Goal: Information Seeking & Learning: Learn about a topic

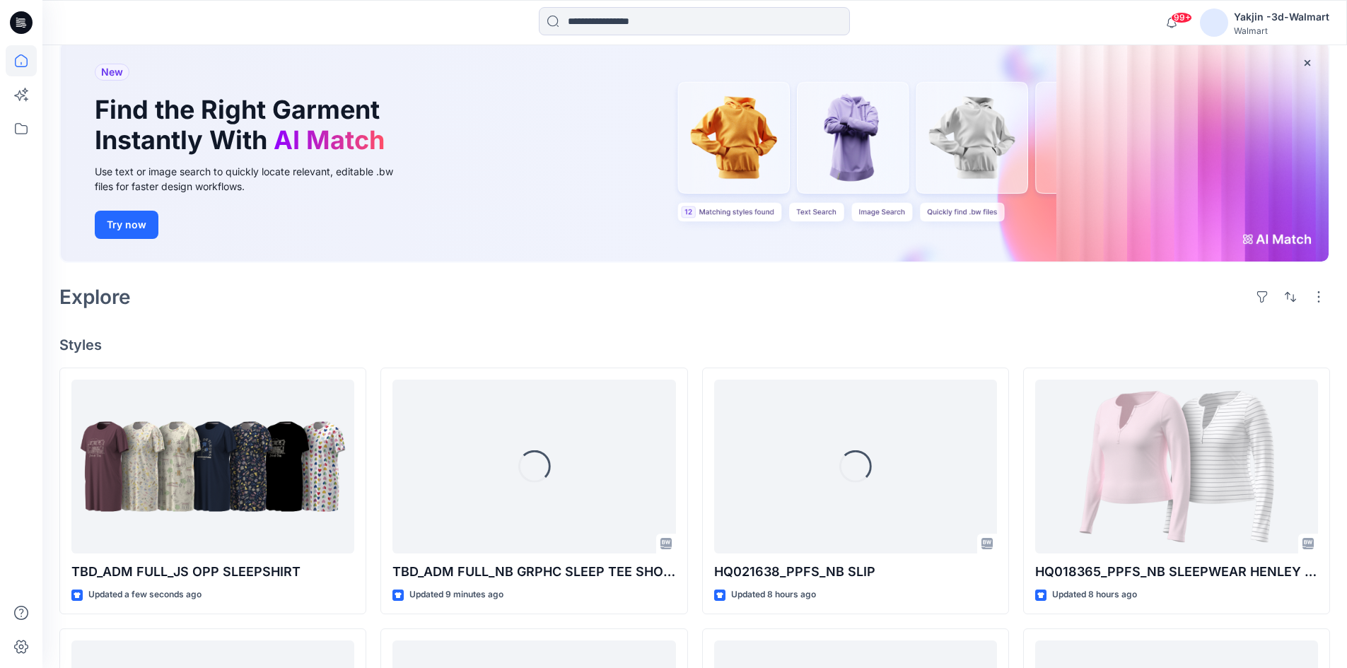
scroll to position [212, 0]
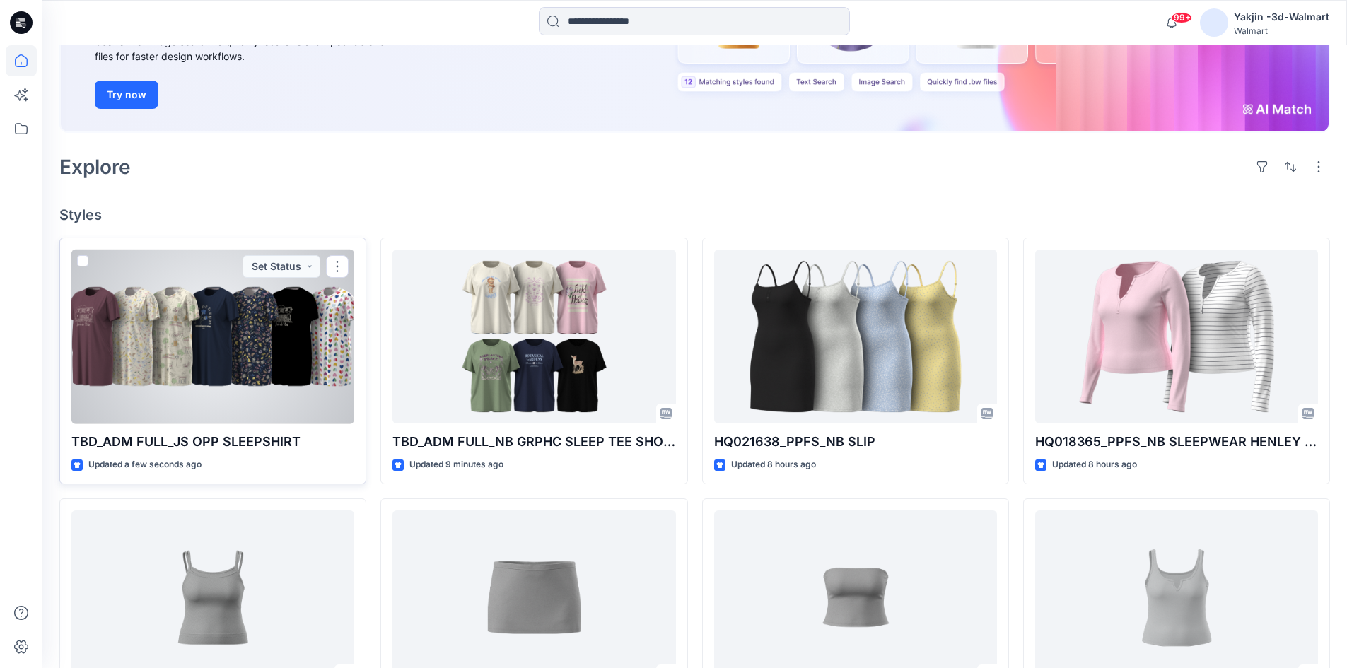
click at [214, 344] on div at bounding box center [212, 337] width 283 height 175
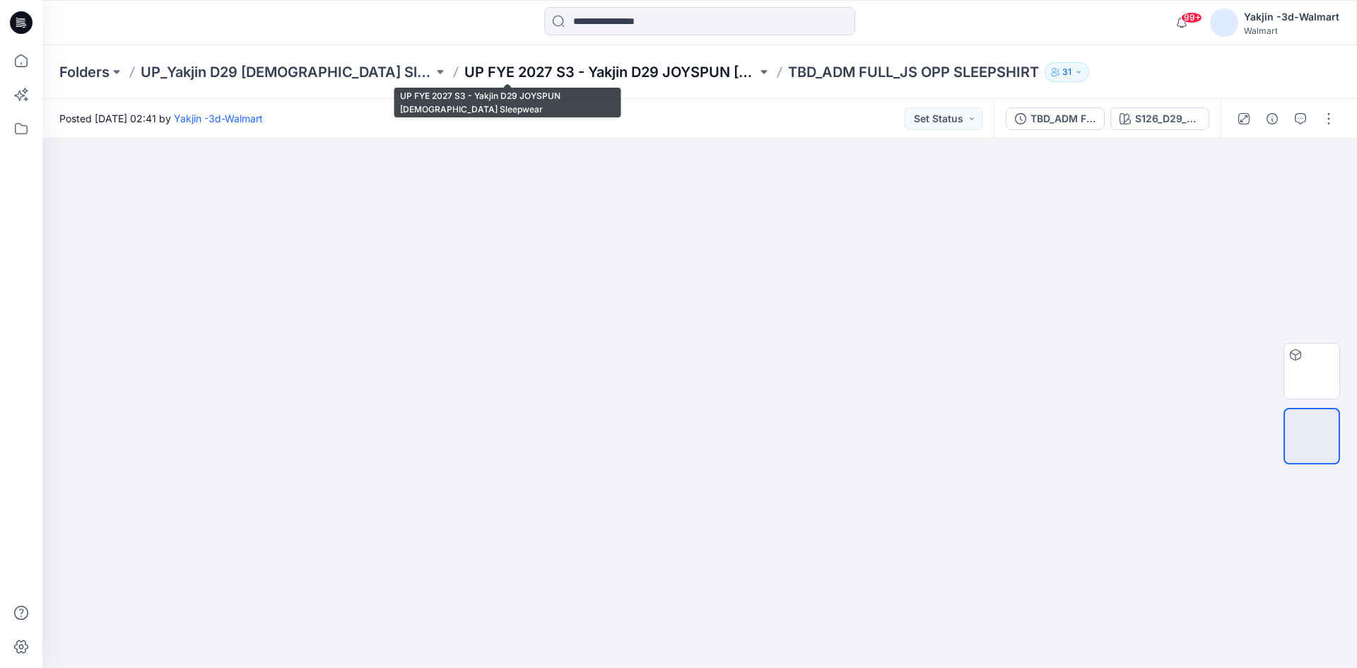
click at [609, 75] on p "UP FYE 2027 S3 - Yakjin D29 JOYSPUN [DEMOGRAPHIC_DATA] Sleepwear" at bounding box center [610, 72] width 293 height 20
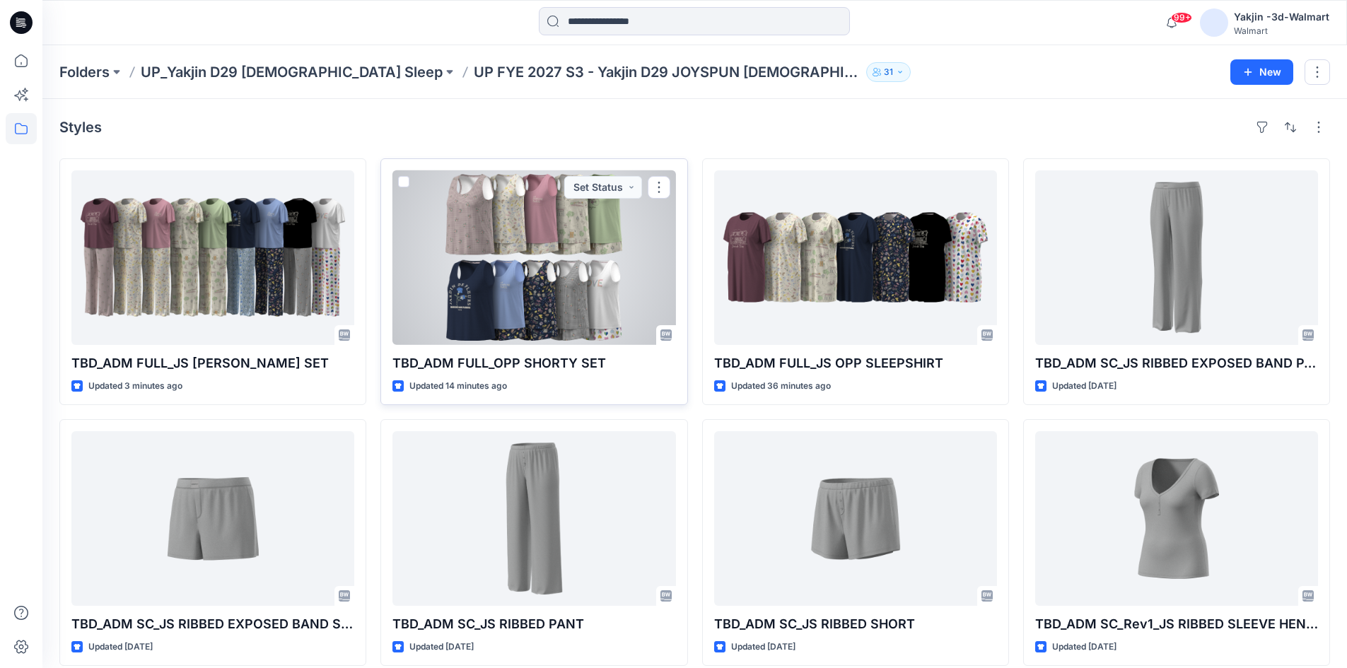
click at [508, 270] on div at bounding box center [533, 257] width 283 height 175
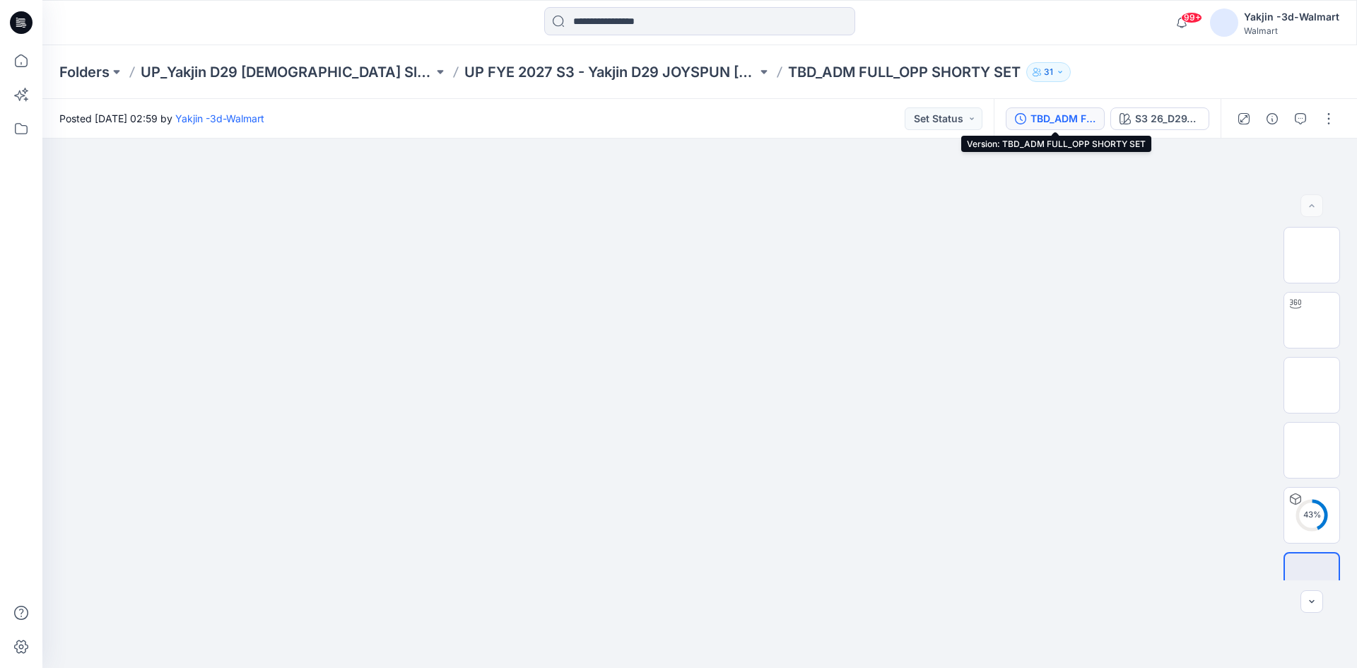
click at [1062, 120] on div "TBD_ADM FULL_OPP SHORTY SET" at bounding box center [1063, 119] width 65 height 16
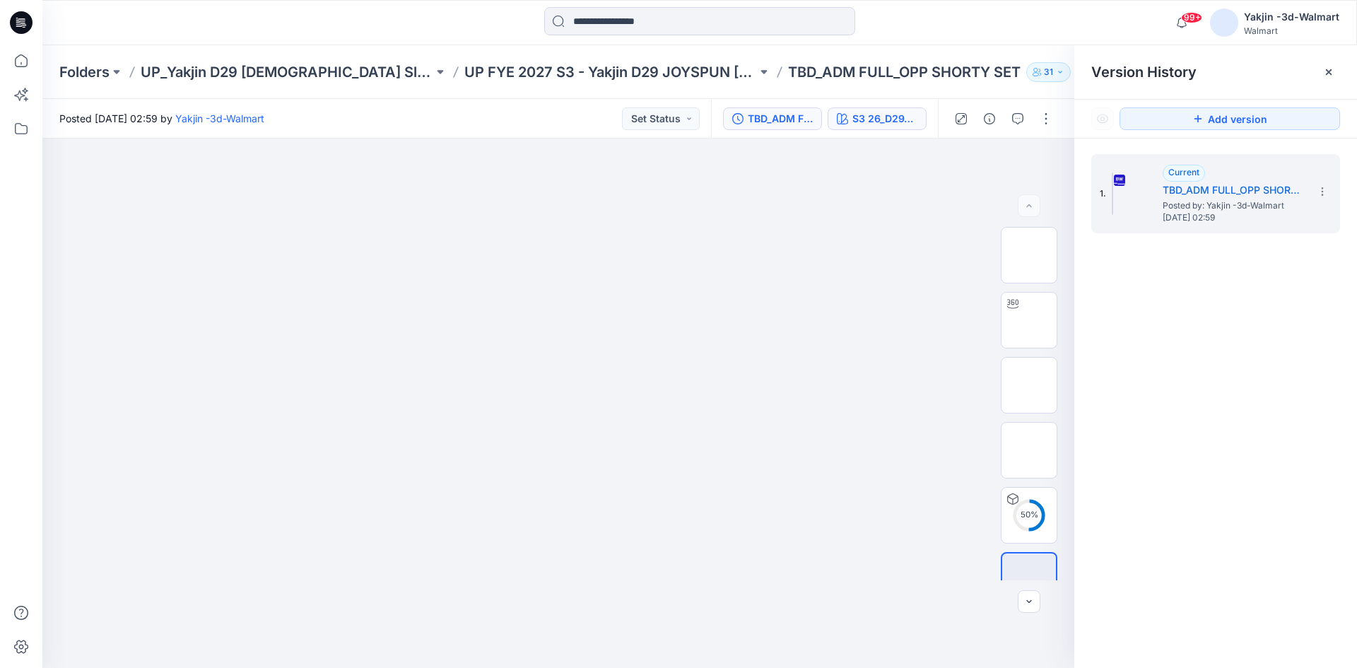
click at [872, 107] on button "S3 26_D29_JS_GINGHAM DITSY FLORAL v1 rptcc_CW1_BERRY MAUVE_WM" at bounding box center [877, 118] width 99 height 23
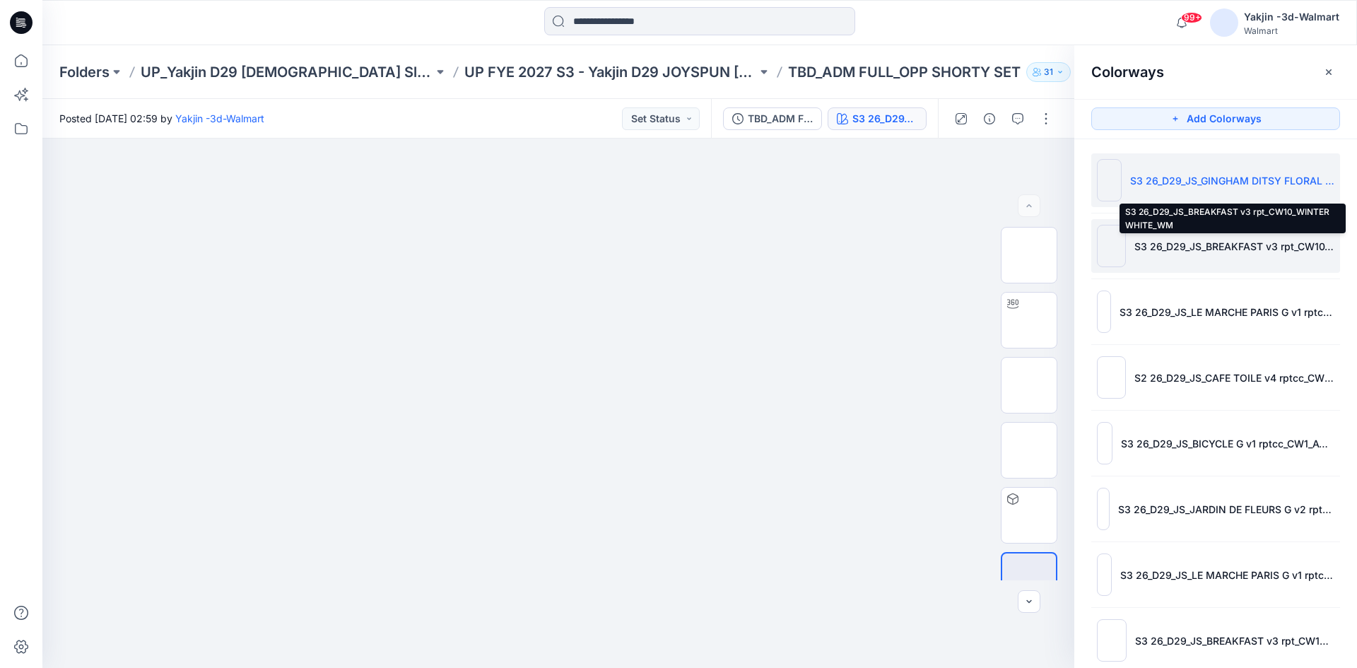
click at [1143, 242] on p "S3 26_D29_JS_BREAKFAST v3 rpt_CW10_WINTER WHITE_WM" at bounding box center [1235, 246] width 200 height 15
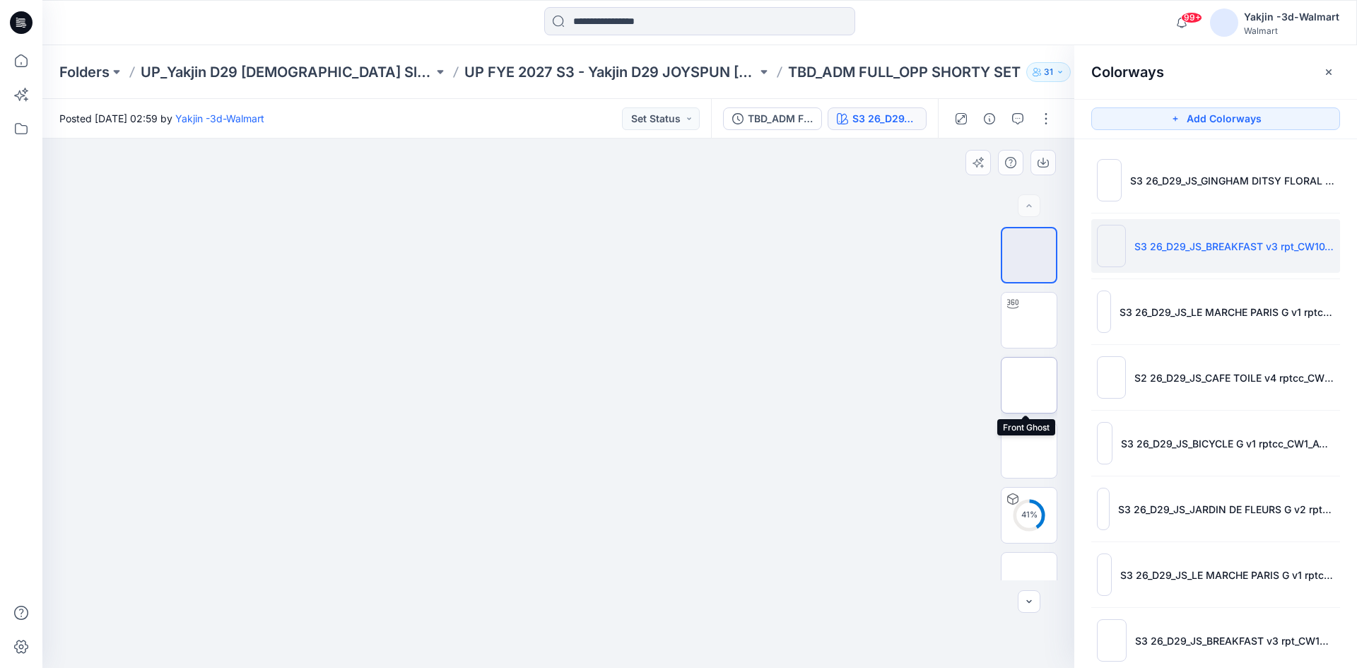
click at [1029, 385] on img at bounding box center [1029, 385] width 0 height 0
click at [1029, 320] on img at bounding box center [1029, 320] width 0 height 0
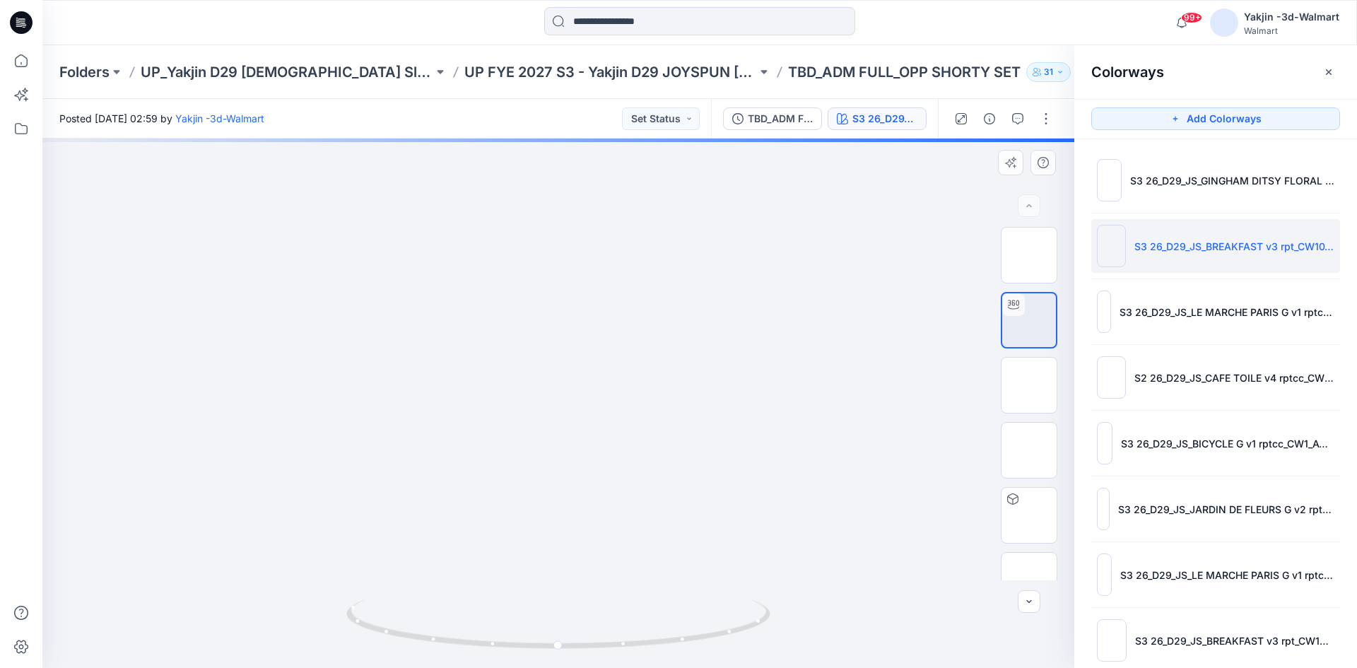
drag, startPoint x: 602, startPoint y: 479, endPoint x: 601, endPoint y: 423, distance: 55.9
drag, startPoint x: 606, startPoint y: 457, endPoint x: 605, endPoint y: 437, distance: 20.5
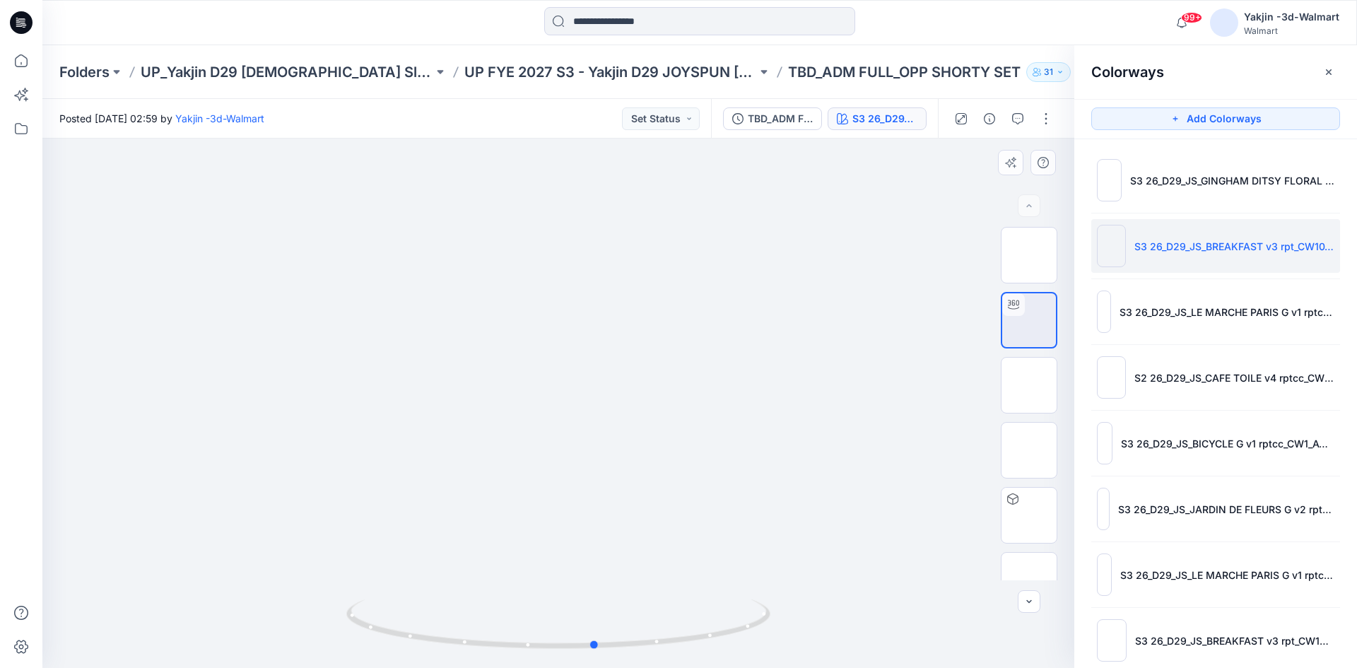
drag, startPoint x: 708, startPoint y: 643, endPoint x: 321, endPoint y: 643, distance: 386.7
click at [321, 643] on div at bounding box center [558, 403] width 1032 height 529
click at [597, 66] on p "UP FYE 2027 S3 - Yakjin D29 JOYSPUN [DEMOGRAPHIC_DATA] Sleepwear" at bounding box center [610, 72] width 293 height 20
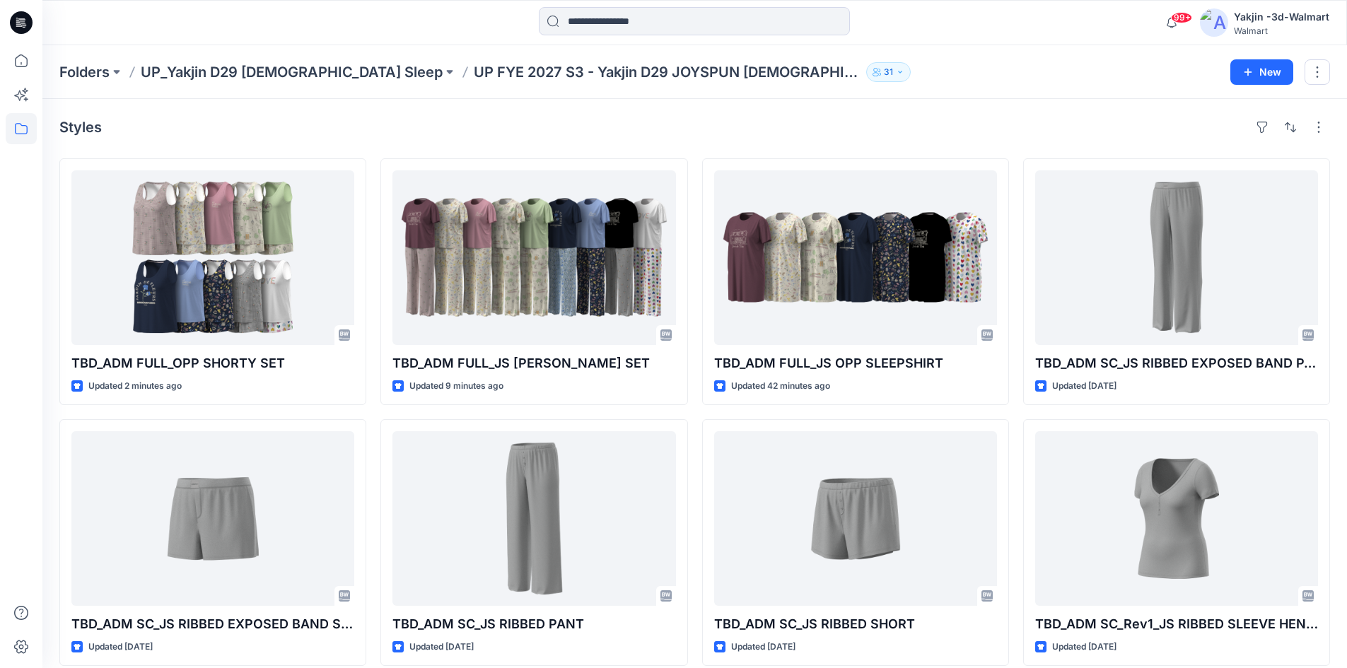
click at [1050, 86] on div "Folders UP_Yakjin D29 Ladies Sleep UP FYE 2027 S3 - Yakjin D29 JOYSPUN Ladies S…" at bounding box center [694, 72] width 1304 height 54
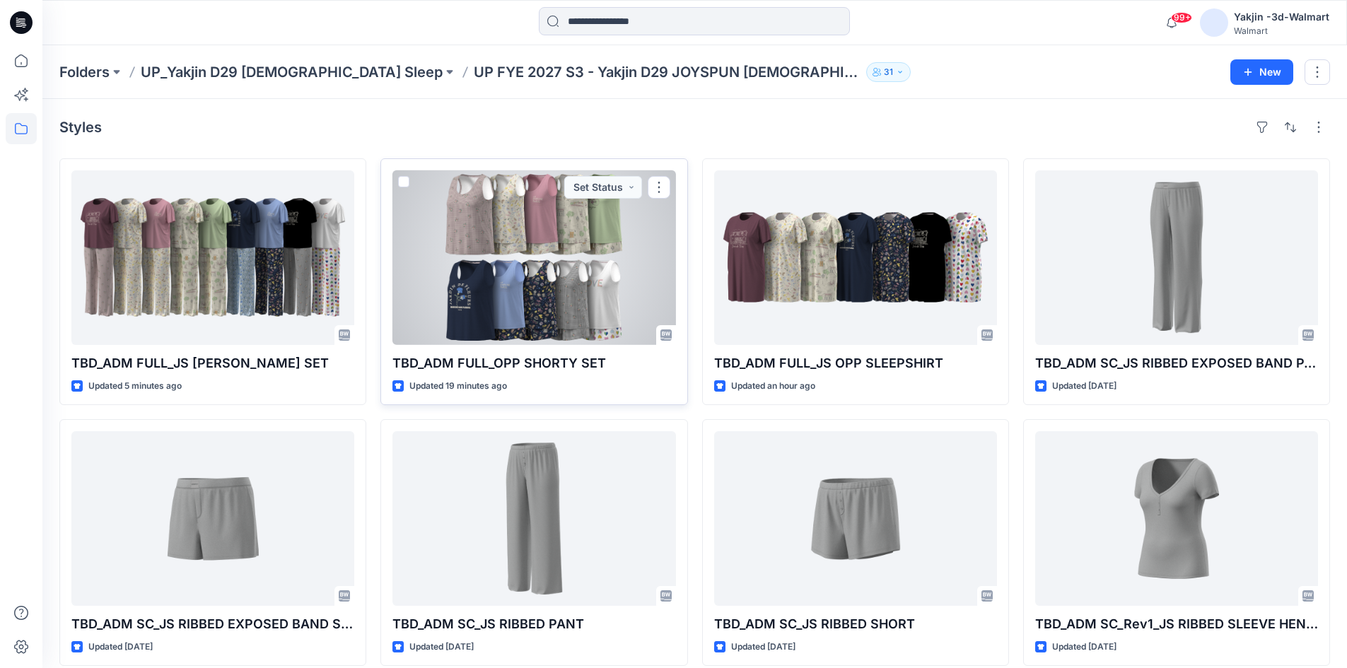
click at [510, 250] on div at bounding box center [533, 257] width 283 height 175
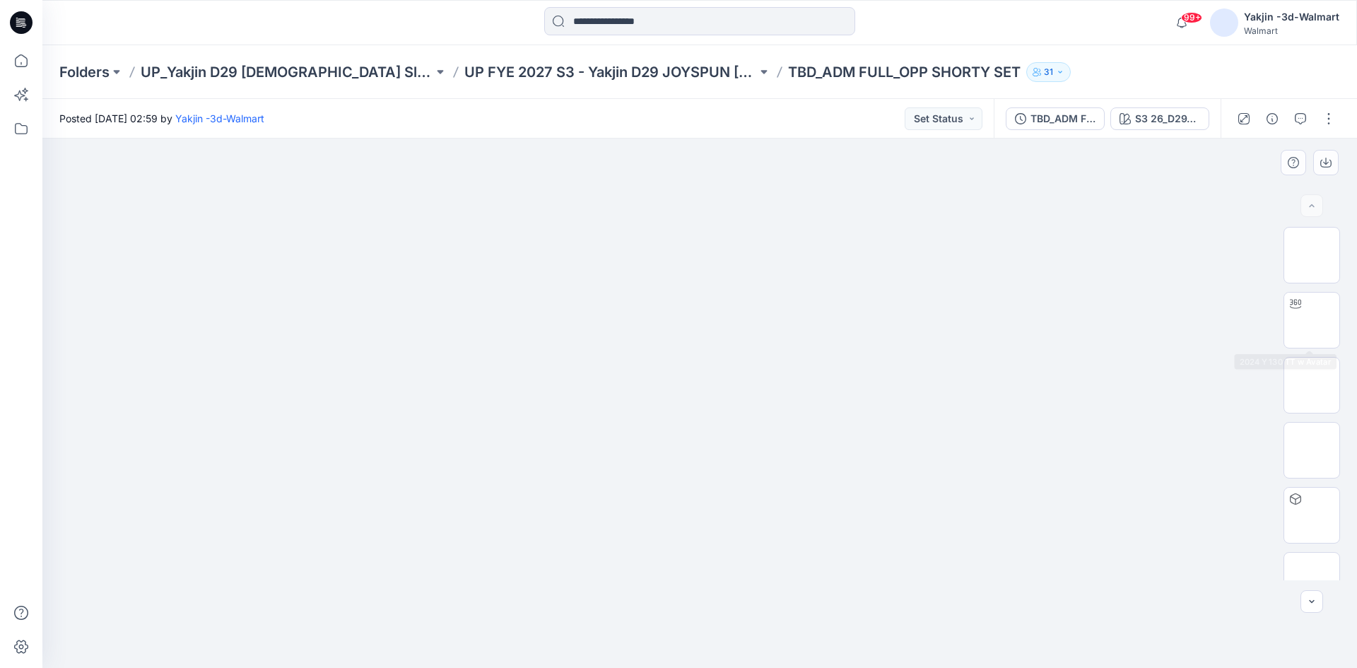
scroll to position [158, 0]
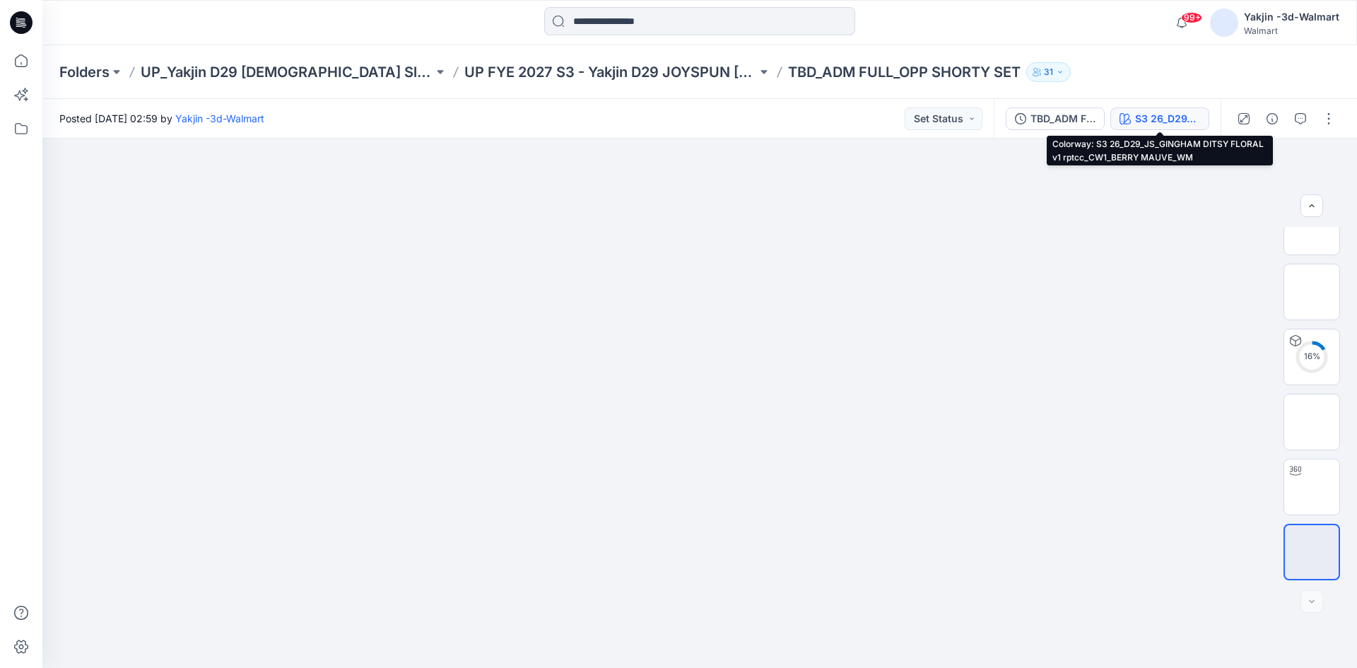
click at [1150, 119] on div "S3 26_D29_JS_GINGHAM DITSY FLORAL v1 rptcc_CW1_BERRY MAUVE_WM" at bounding box center [1167, 119] width 65 height 16
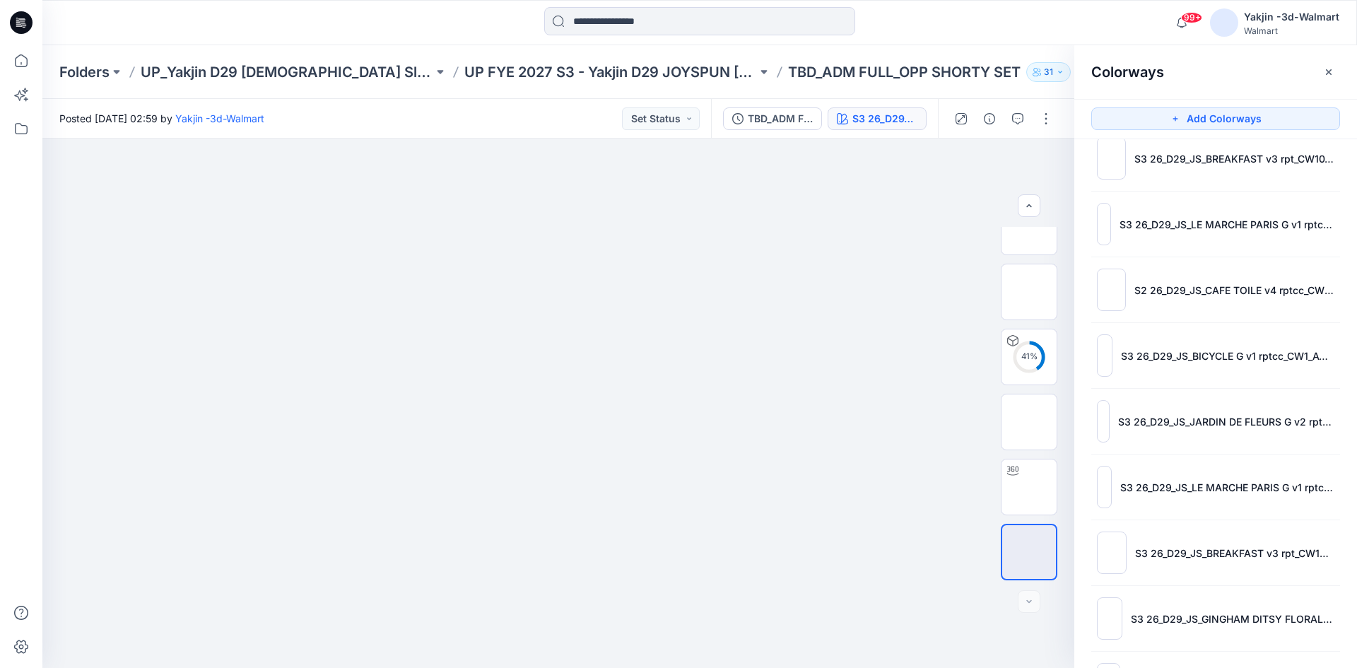
scroll to position [156, 0]
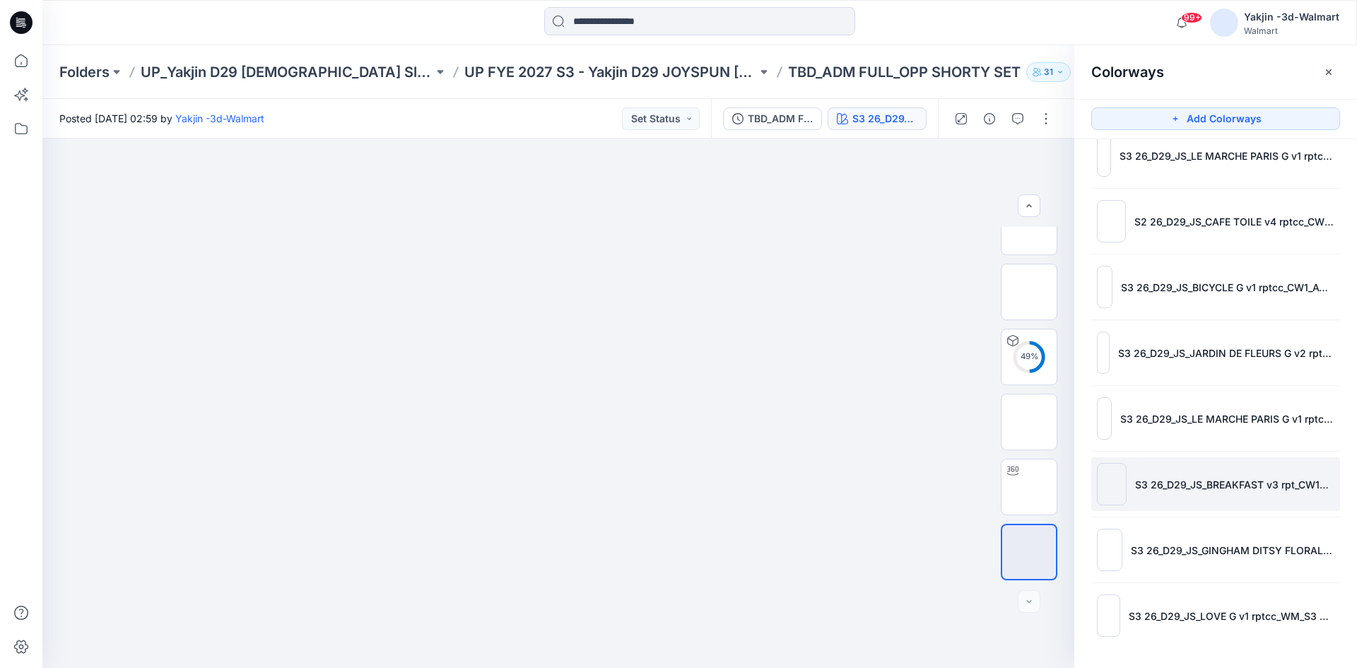
click at [1224, 504] on li "S3 26_D29_JS_BREAKFAST v3 rpt_CW14_NAVY WATER_WM" at bounding box center [1215, 484] width 249 height 54
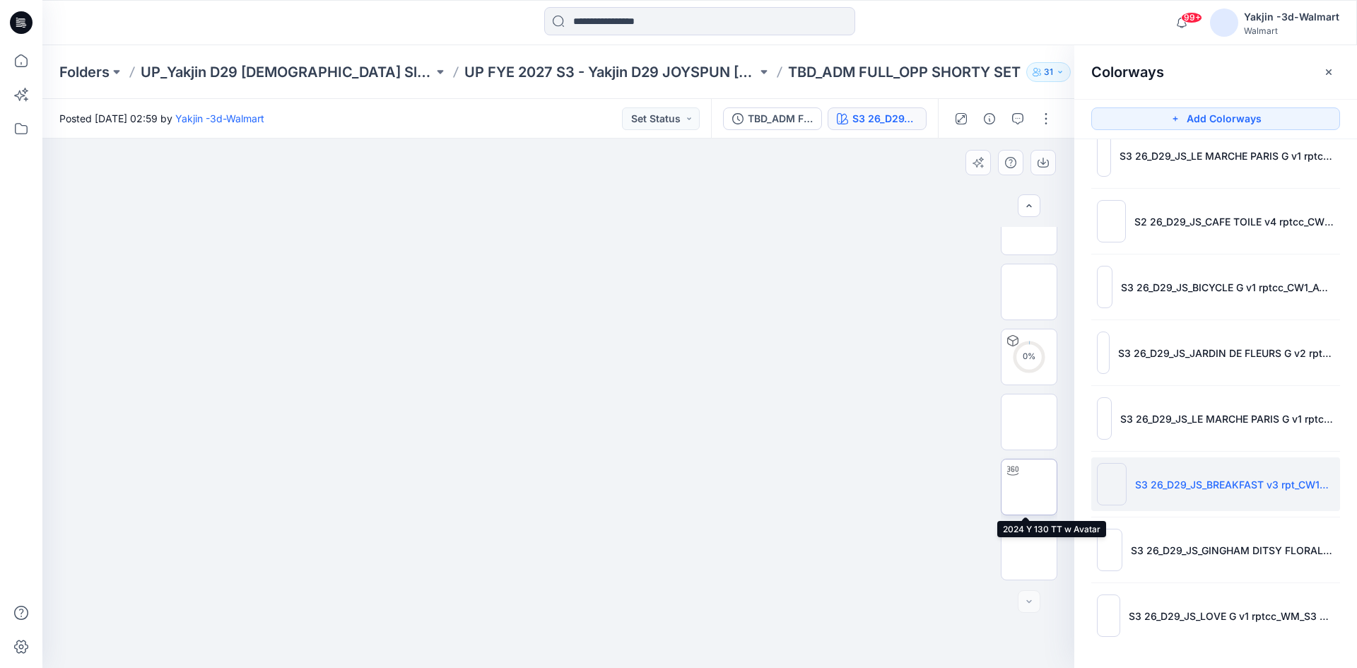
click at [1029, 487] on img at bounding box center [1029, 487] width 0 height 0
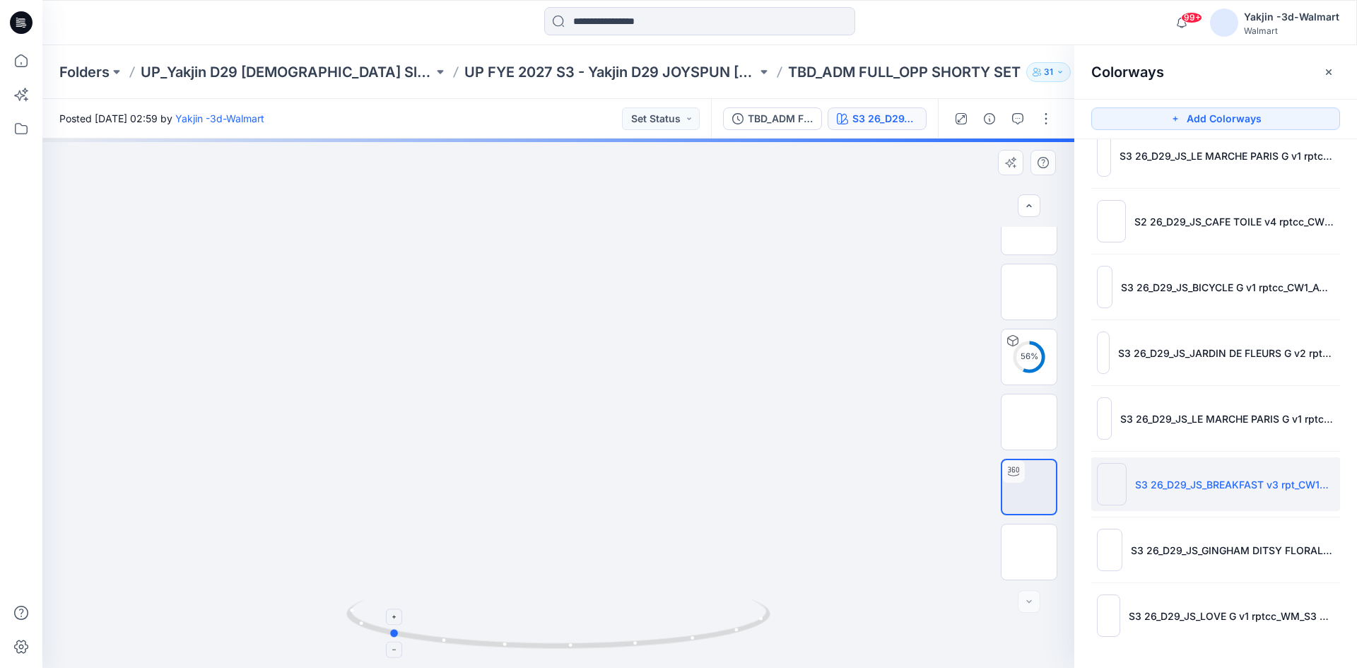
drag, startPoint x: 665, startPoint y: 640, endPoint x: 496, endPoint y: 650, distance: 170.0
click at [496, 650] on icon at bounding box center [560, 625] width 428 height 53
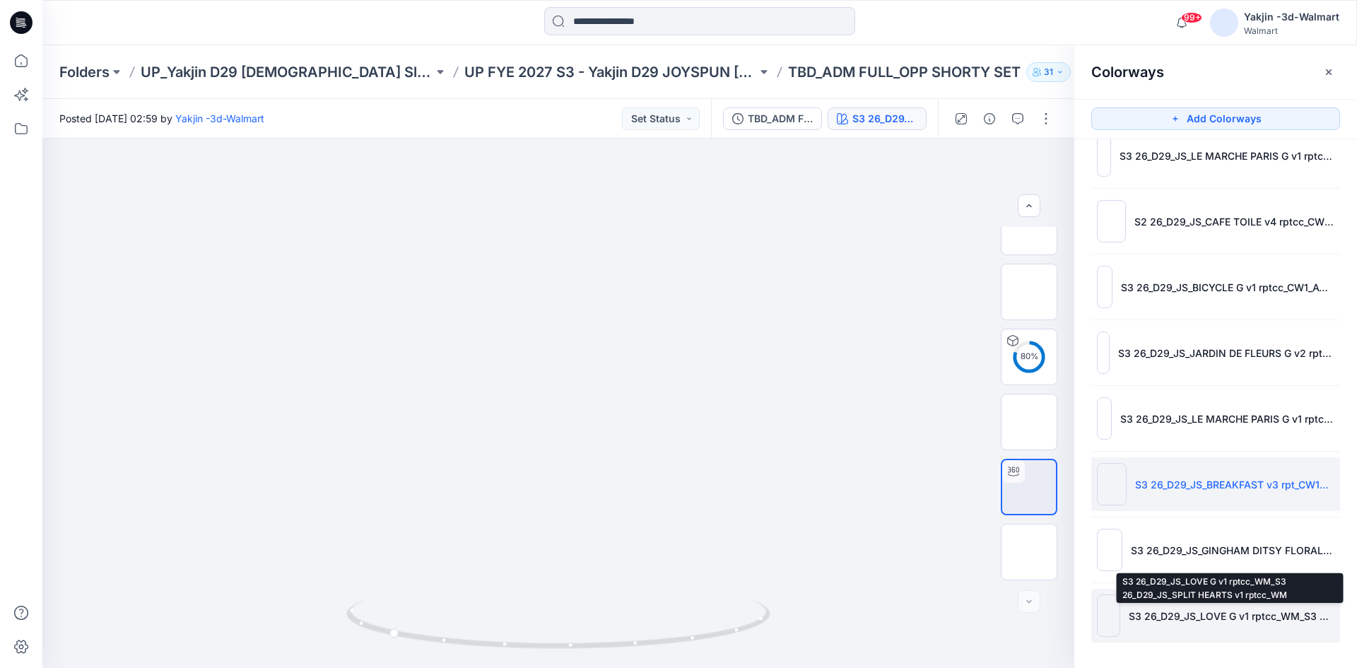
click at [1178, 611] on p "S3 26_D29_JS_LOVE G v1 rptcc_WM_S3 26_D29_JS_SPLIT HEARTS v1 rptcc_WM" at bounding box center [1232, 616] width 206 height 15
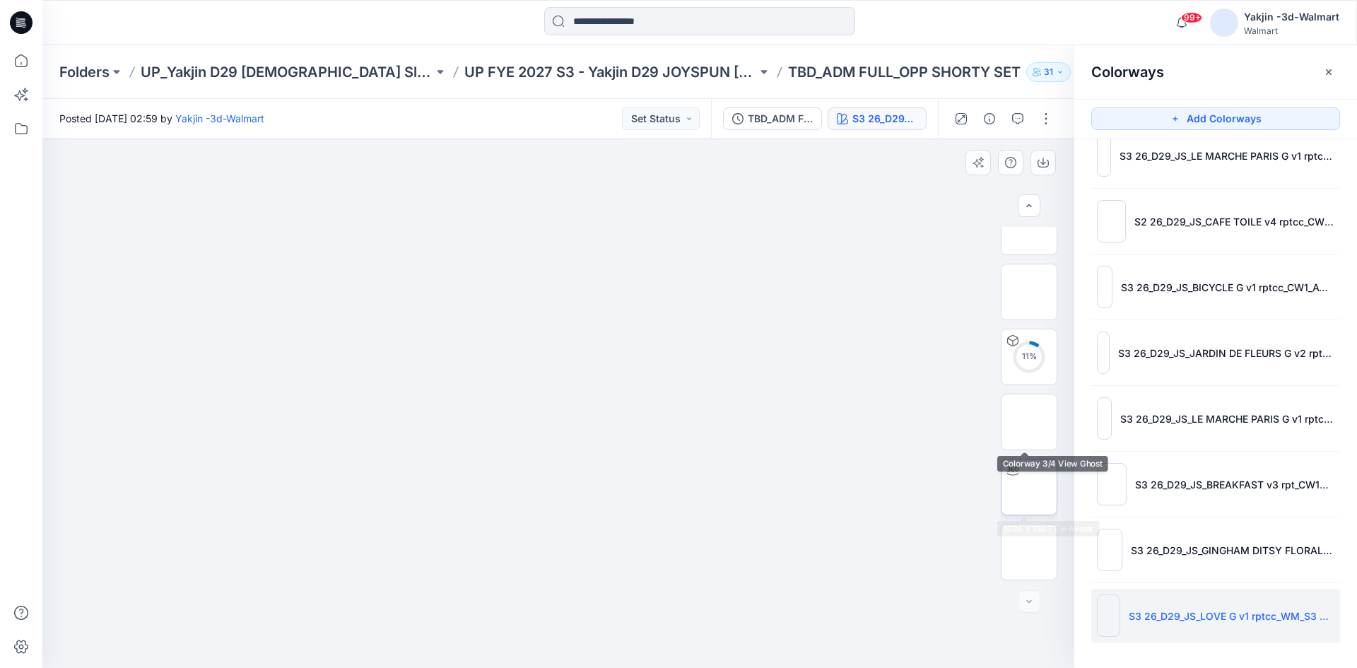
click at [1017, 474] on div at bounding box center [1013, 471] width 23 height 23
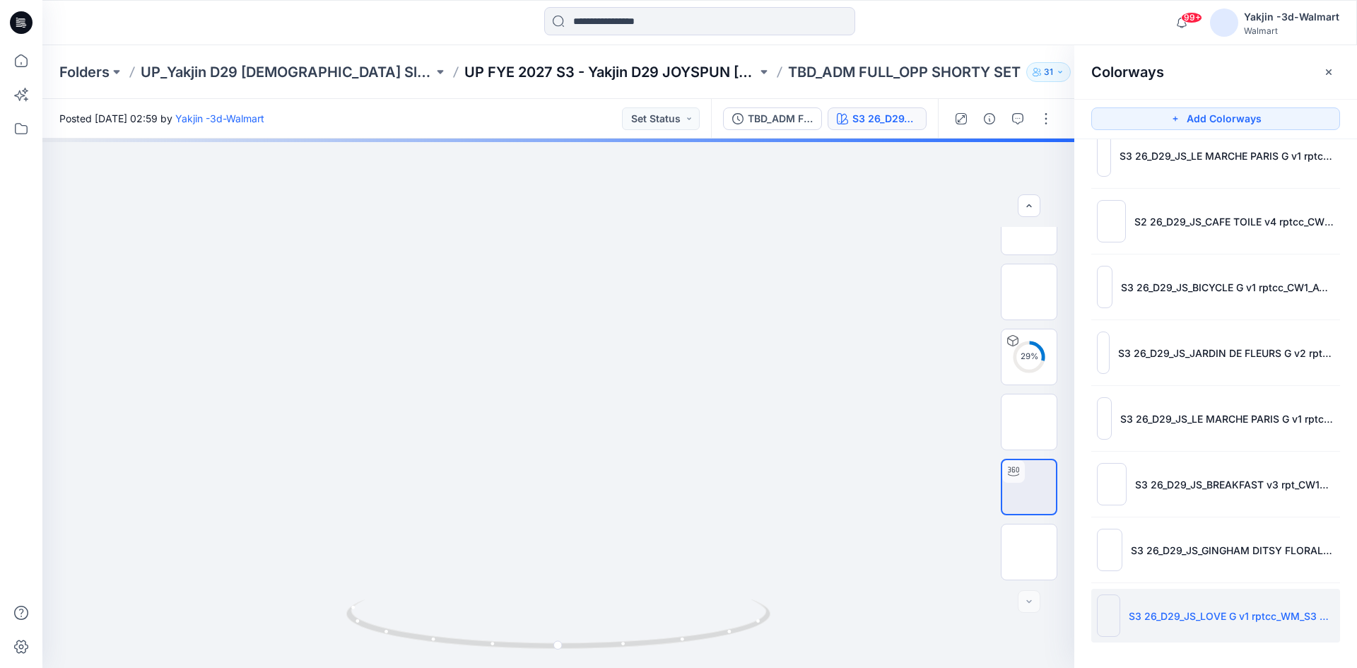
click at [595, 69] on p "UP FYE 2027 S3 - Yakjin D29 JOYSPUN [DEMOGRAPHIC_DATA] Sleepwear" at bounding box center [610, 72] width 293 height 20
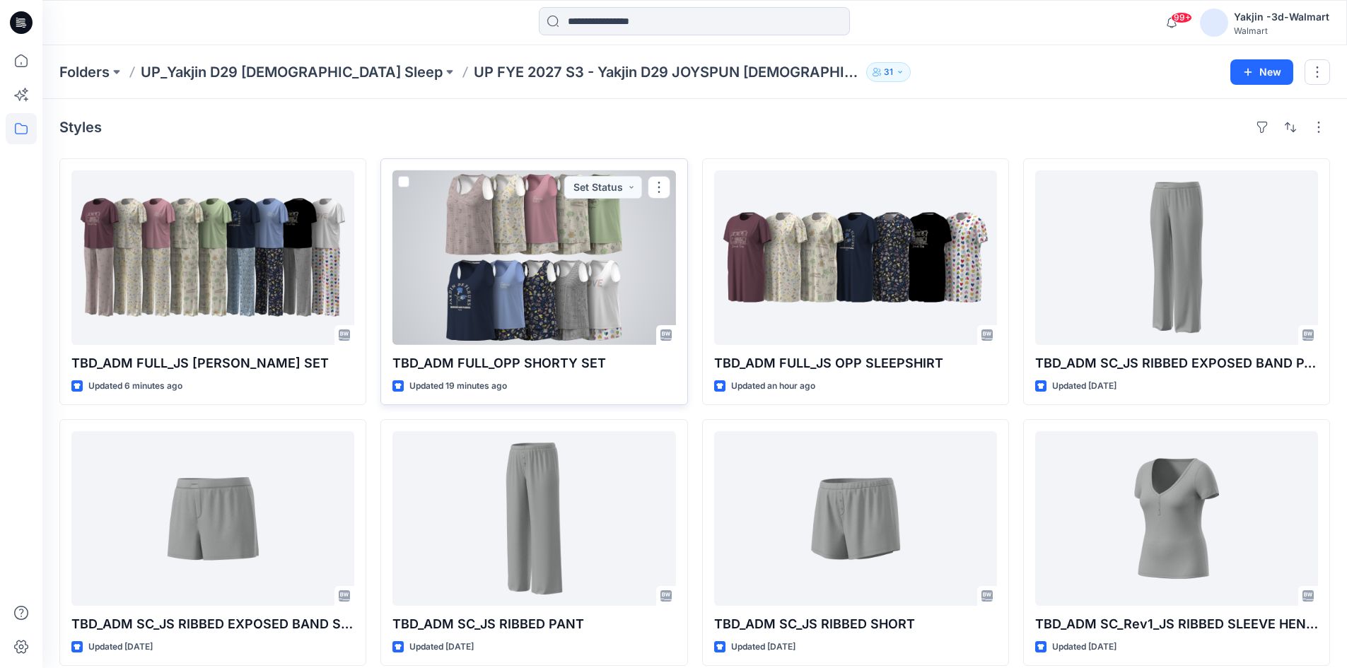
click at [607, 247] on div at bounding box center [533, 257] width 283 height 175
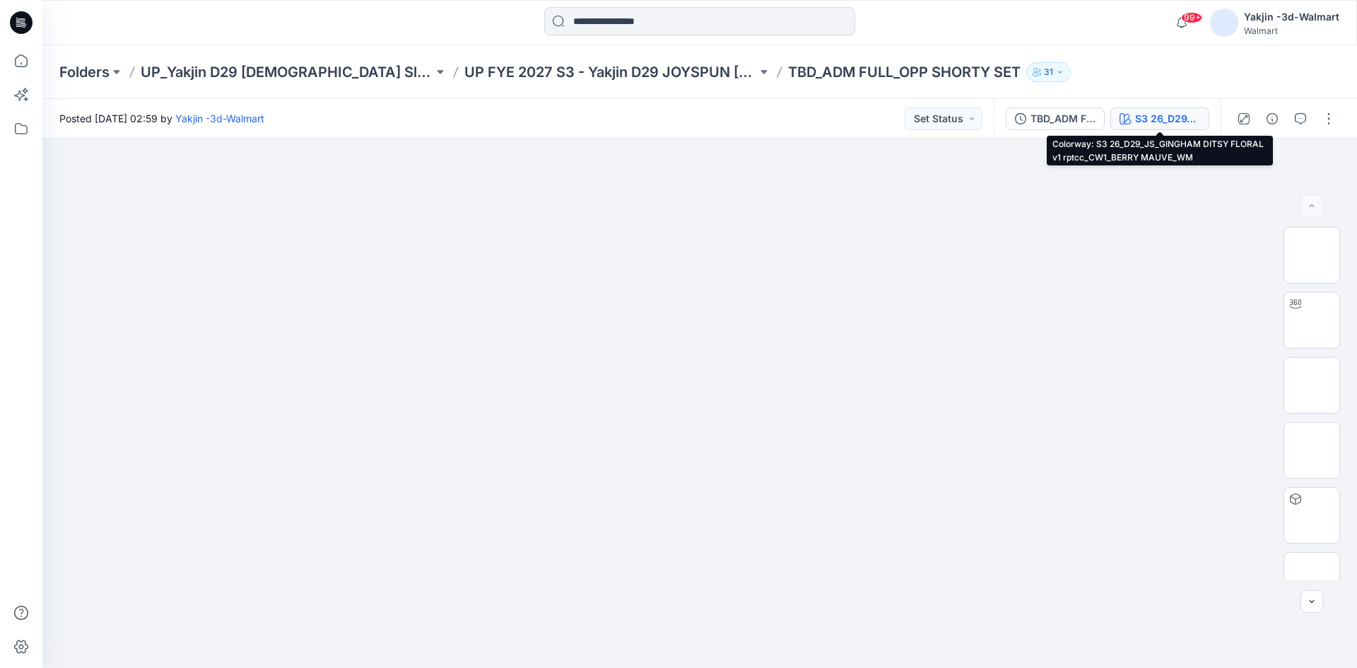
click at [1127, 124] on icon "button" at bounding box center [1125, 118] width 11 height 11
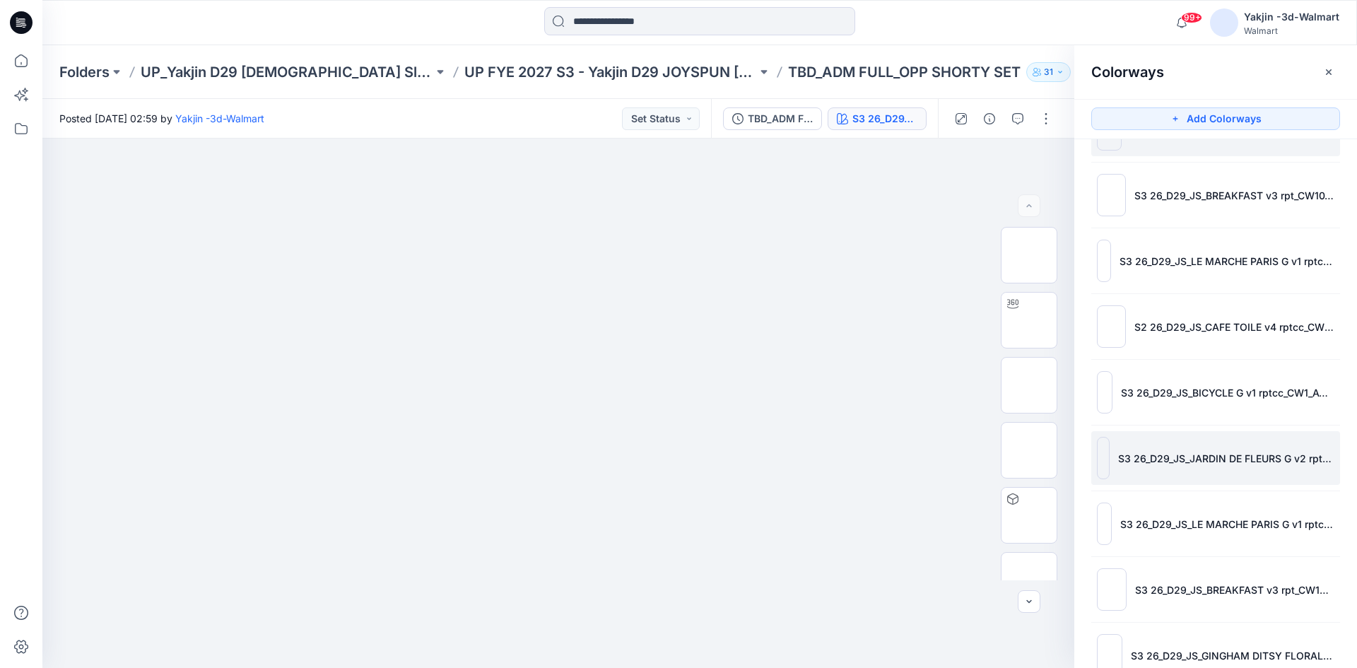
scroll to position [156, 0]
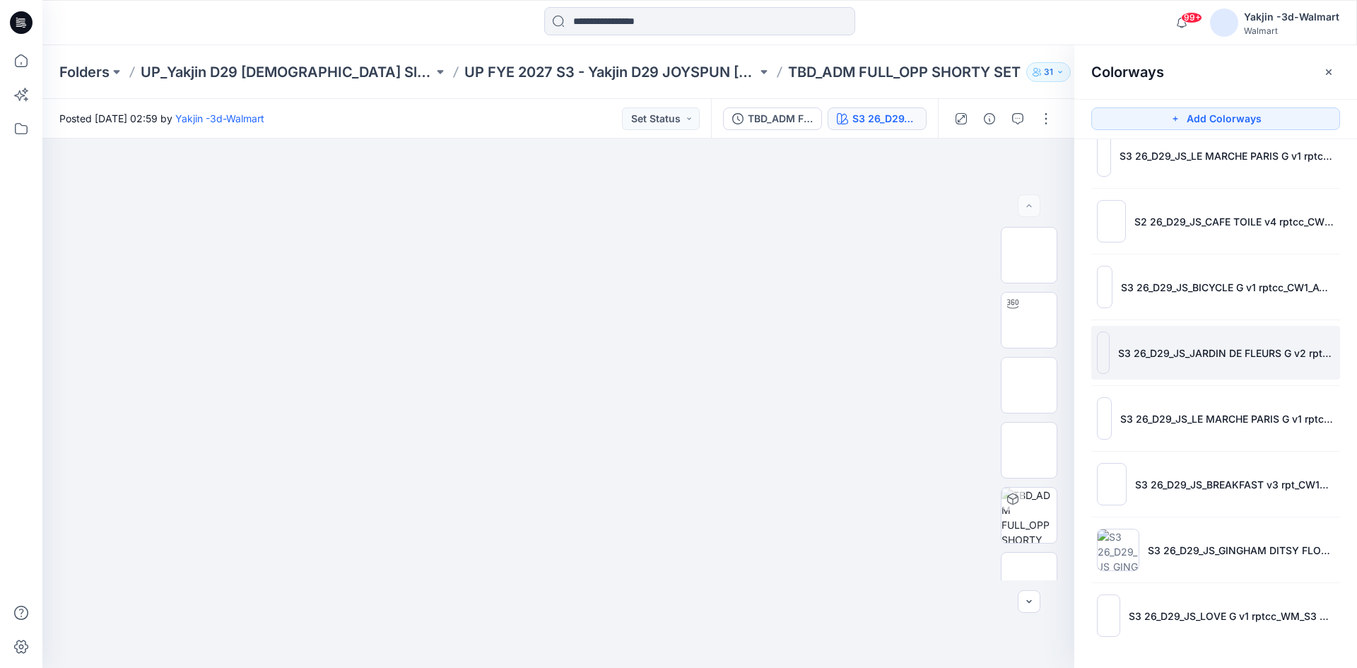
click at [1221, 360] on li "S3 26_D29_JS_JARDIN DE FLEURS G v2 rptcc_CW24_NAVY WATER_WM_S3 26_D29_JS_FLORAL…" at bounding box center [1215, 353] width 249 height 54
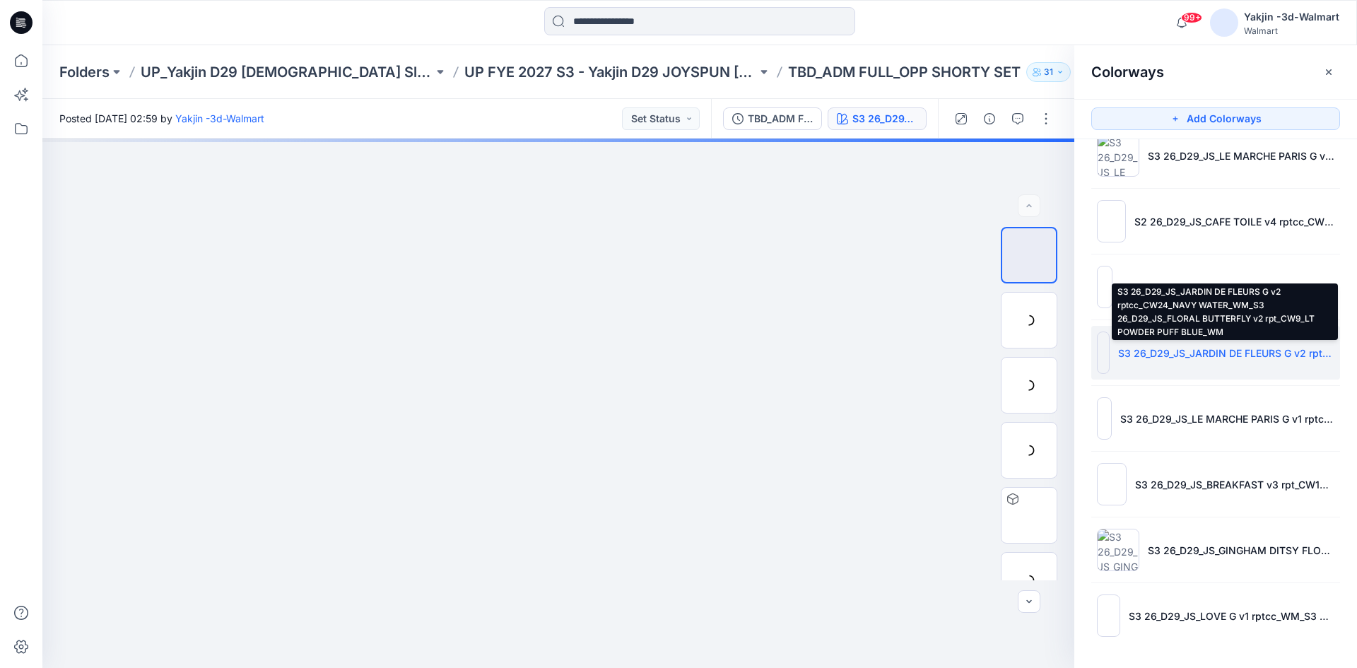
click at [1222, 357] on p "S3 26_D29_JS_JARDIN DE FLEURS G v2 rptcc_CW24_NAVY WATER_WM_S3 26_D29_JS_FLORAL…" at bounding box center [1226, 353] width 216 height 15
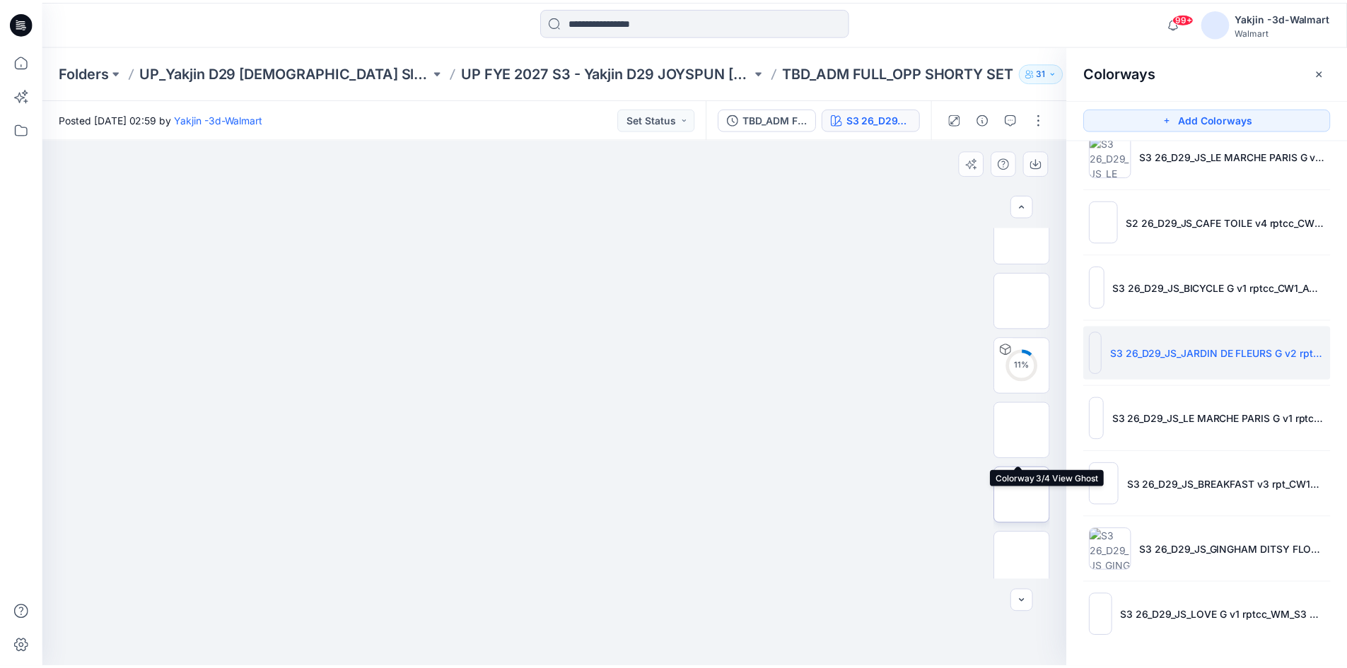
scroll to position [158, 0]
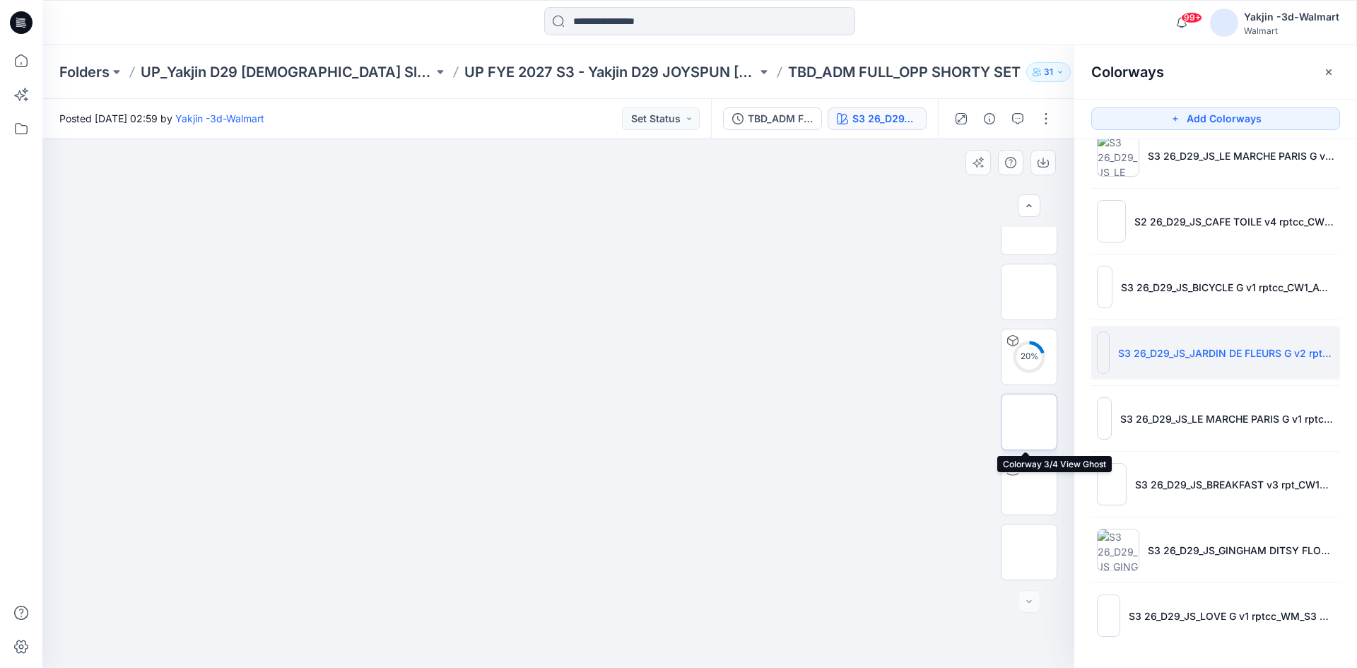
click at [1029, 422] on img at bounding box center [1029, 422] width 0 height 0
click at [1029, 487] on img at bounding box center [1029, 487] width 0 height 0
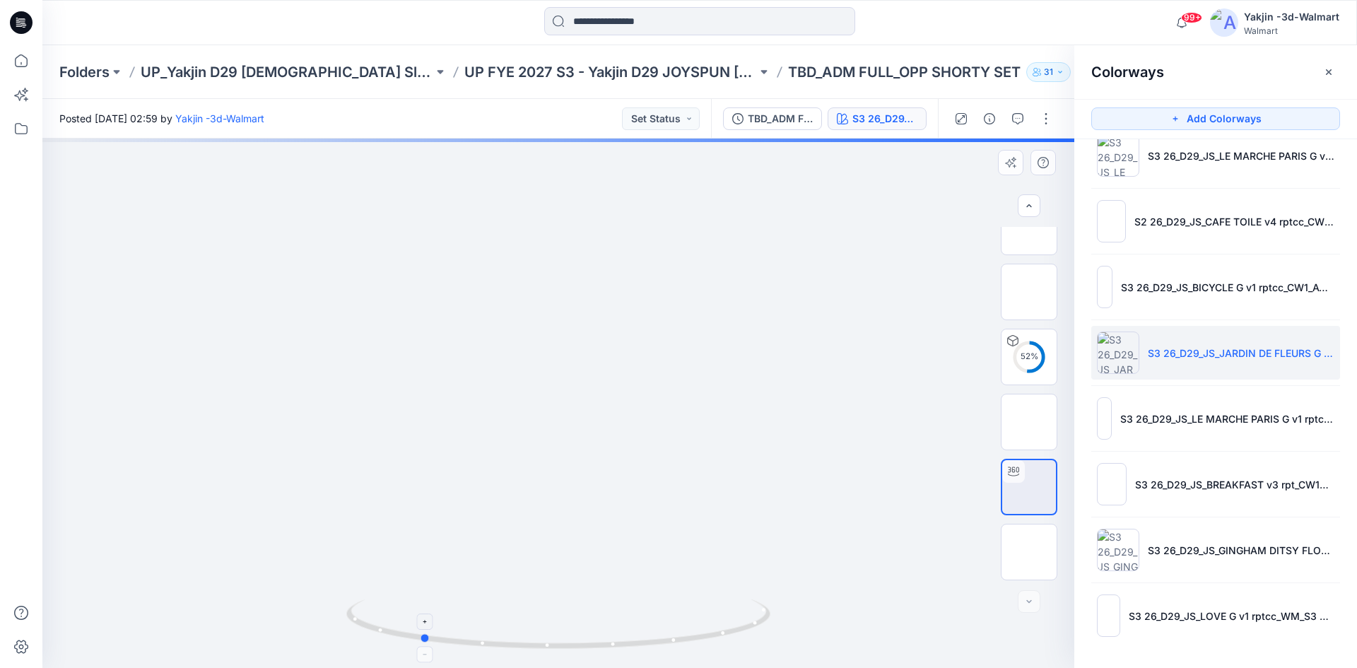
drag, startPoint x: 607, startPoint y: 645, endPoint x: 469, endPoint y: 644, distance: 137.9
click at [469, 644] on icon at bounding box center [560, 625] width 428 height 53
drag, startPoint x: 512, startPoint y: 640, endPoint x: 689, endPoint y: 633, distance: 177.6
click at [689, 633] on icon at bounding box center [560, 625] width 428 height 53
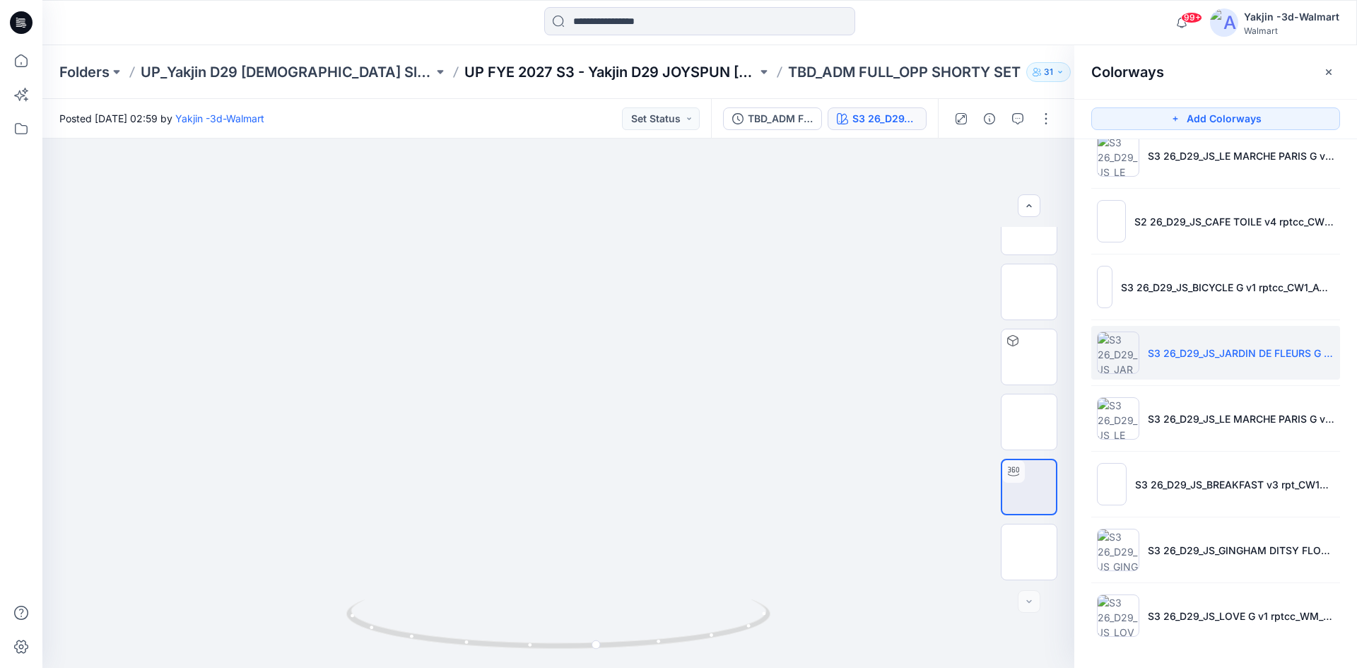
click at [605, 67] on p "UP FYE 2027 S3 - Yakjin D29 JOYSPUN [DEMOGRAPHIC_DATA] Sleepwear" at bounding box center [610, 72] width 293 height 20
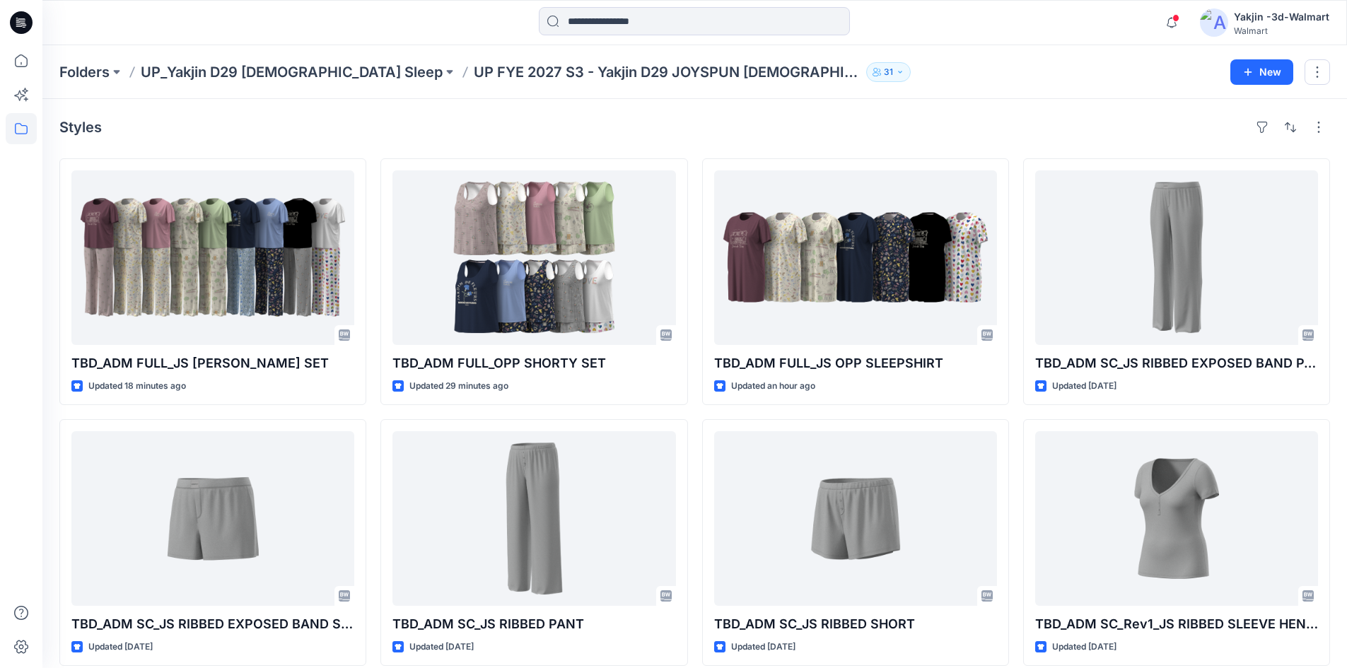
click at [204, 135] on div "Styles" at bounding box center [694, 127] width 1270 height 23
click at [535, 123] on div "Styles" at bounding box center [694, 127] width 1270 height 23
